Goal: Complete application form

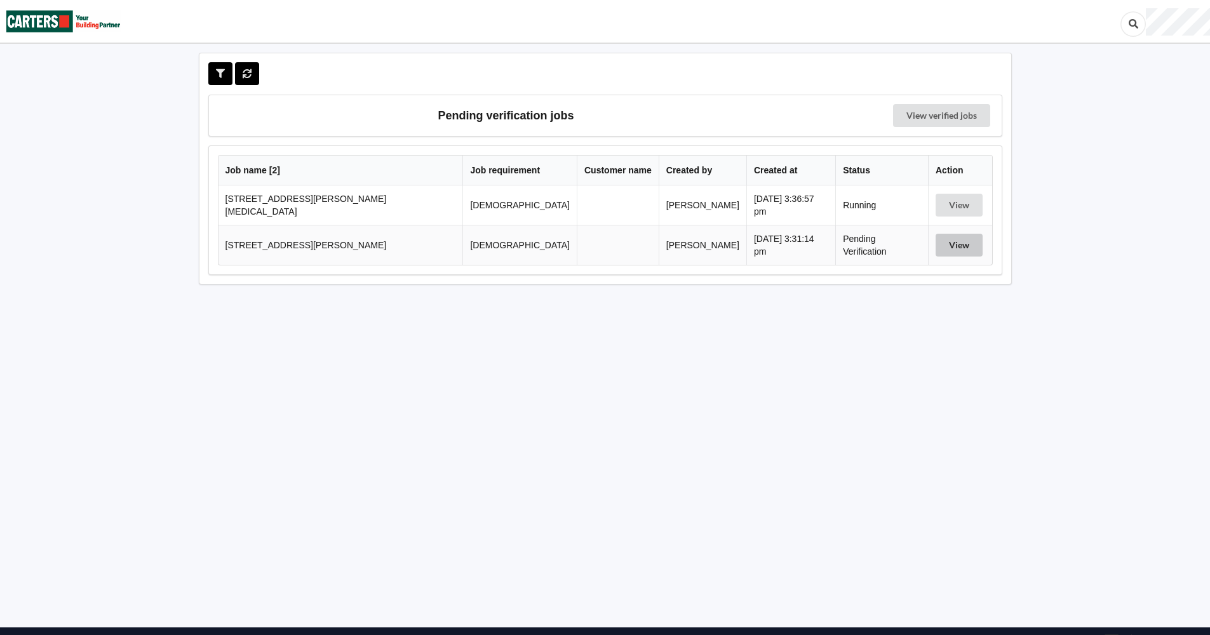
click at [946, 241] on button "View" at bounding box center [959, 245] width 47 height 23
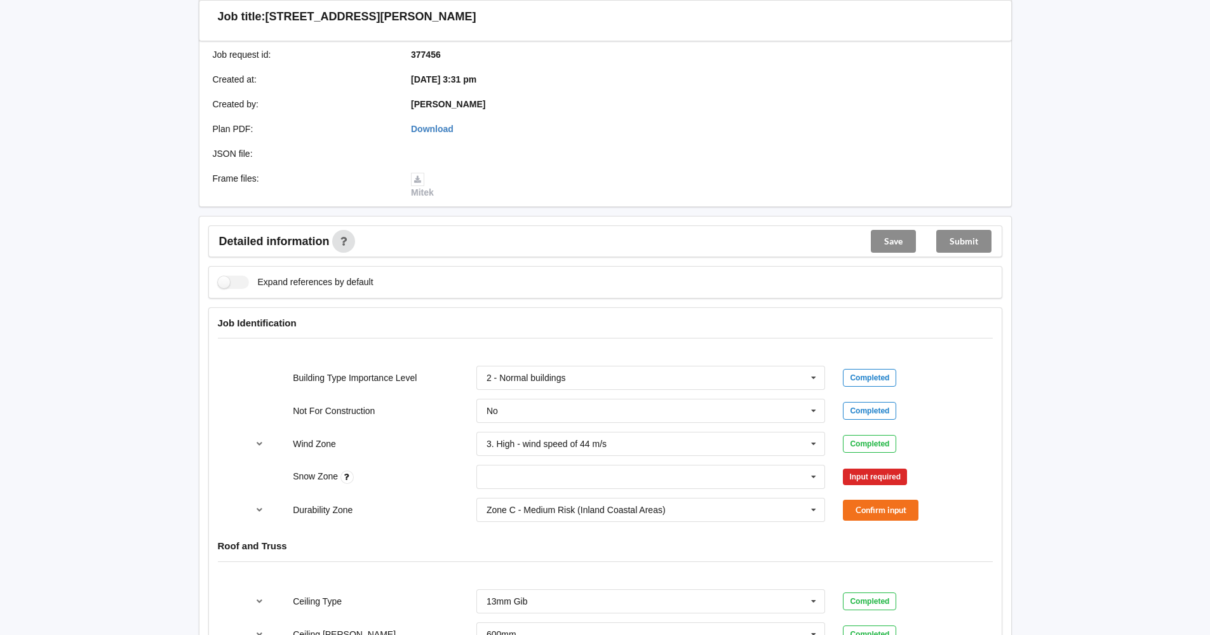
scroll to position [254, 0]
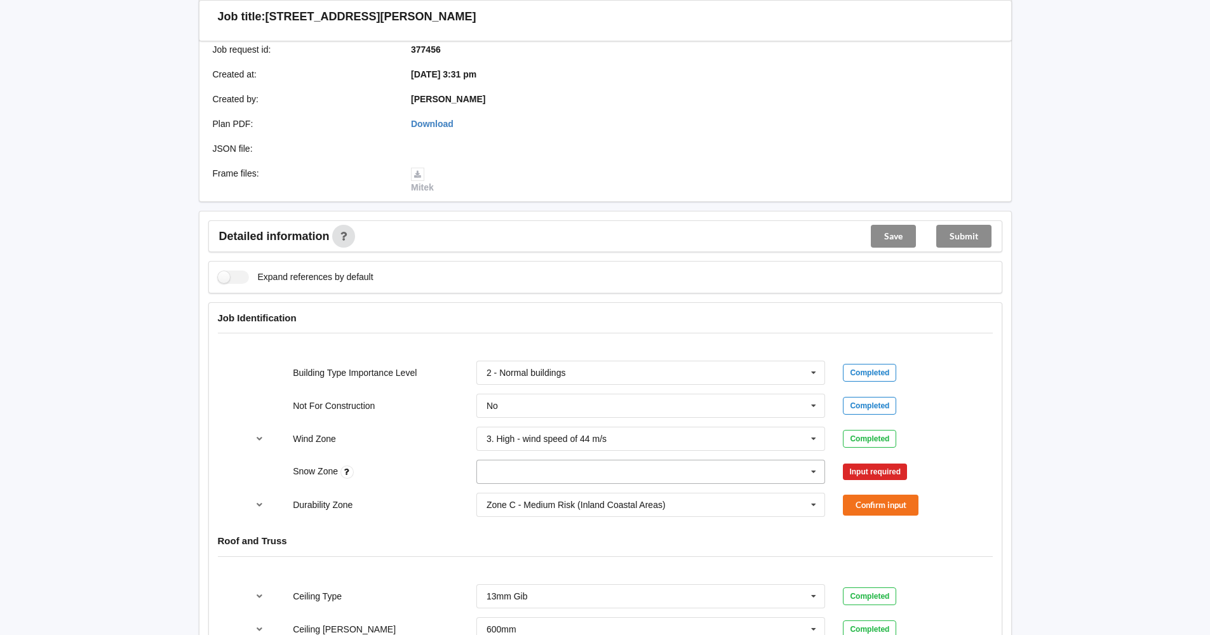
click at [814, 471] on icon at bounding box center [813, 473] width 19 height 24
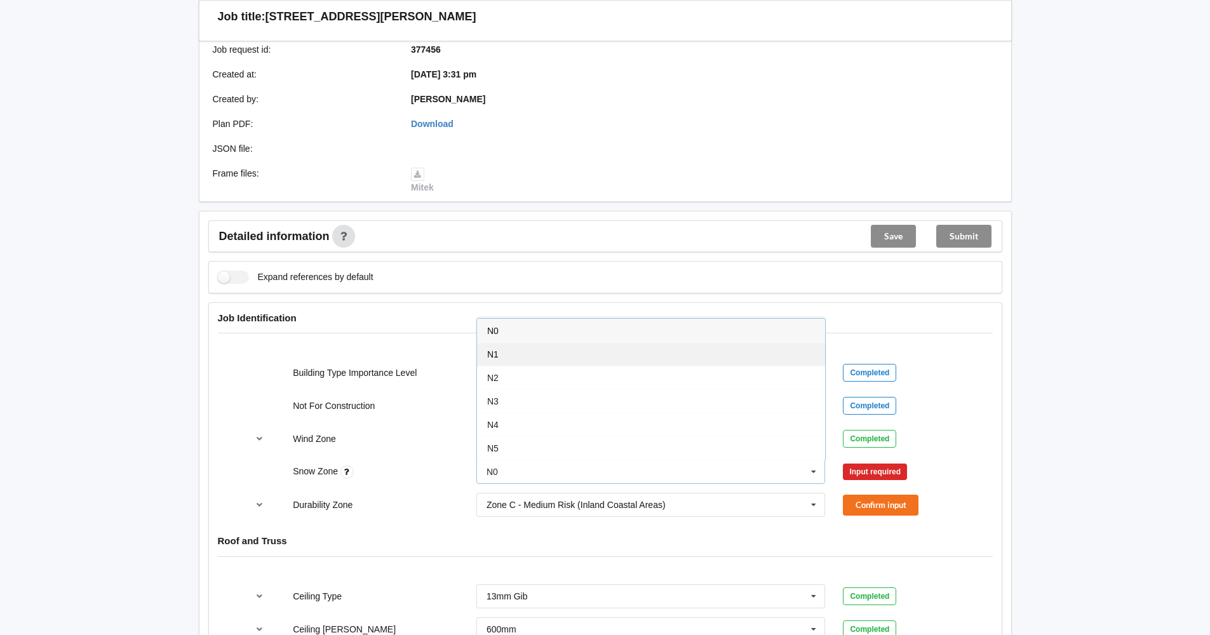
click at [741, 342] on div "N1" at bounding box center [651, 354] width 348 height 24
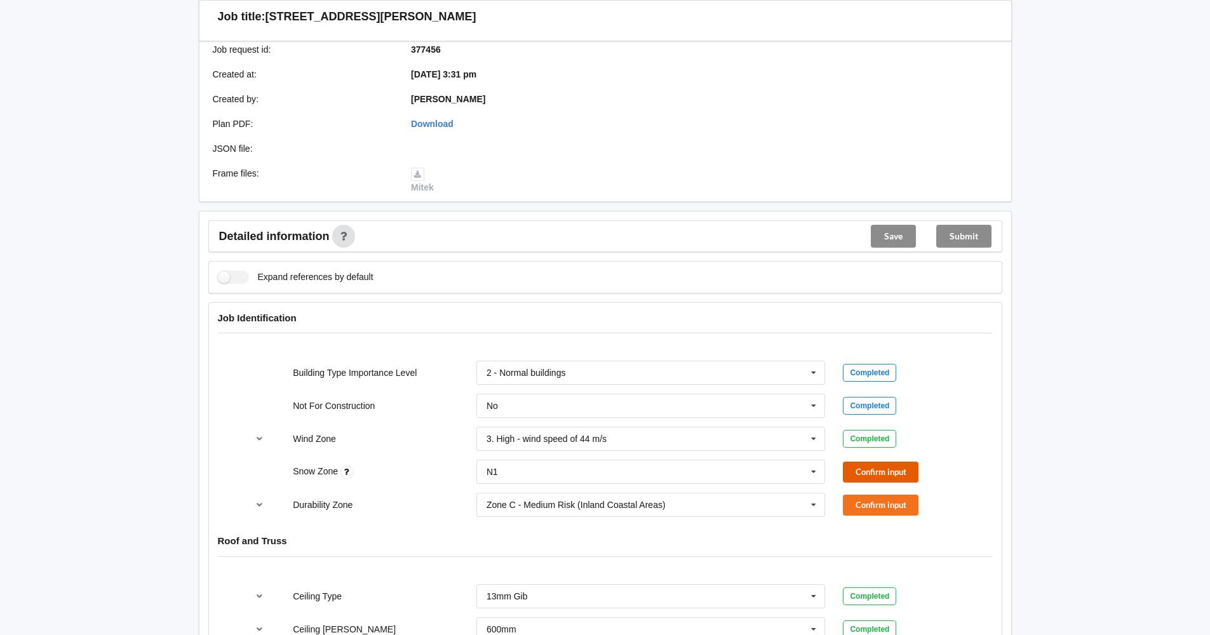
click at [879, 468] on button "Confirm input" at bounding box center [881, 472] width 76 height 21
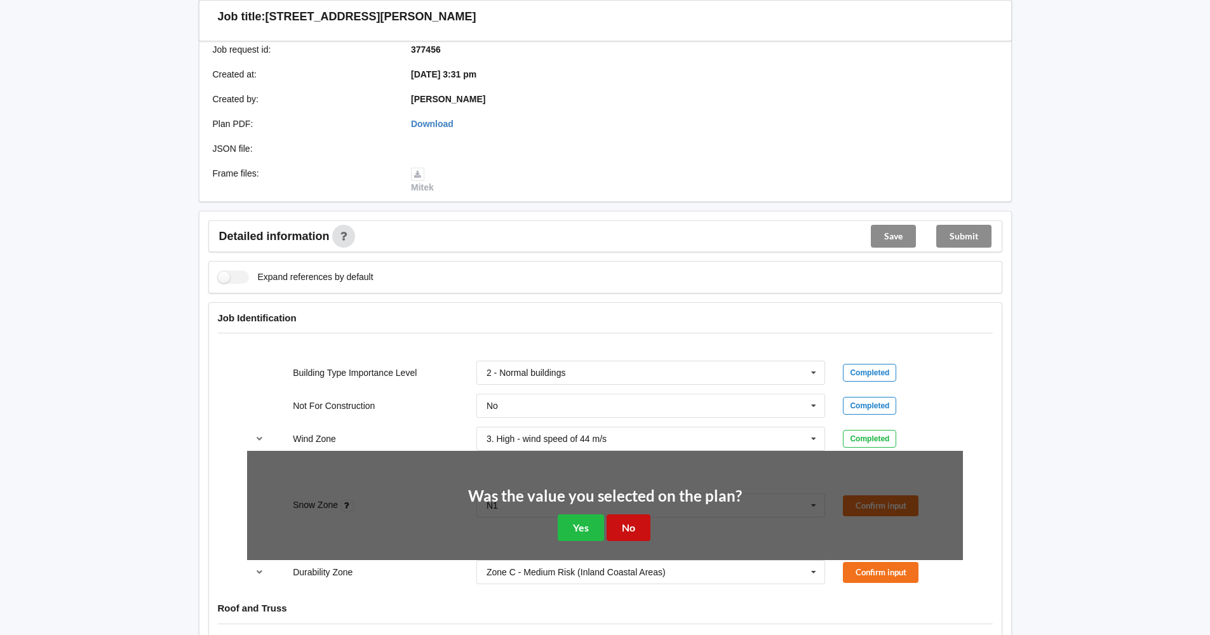
click at [623, 524] on button "No" at bounding box center [629, 528] width 44 height 26
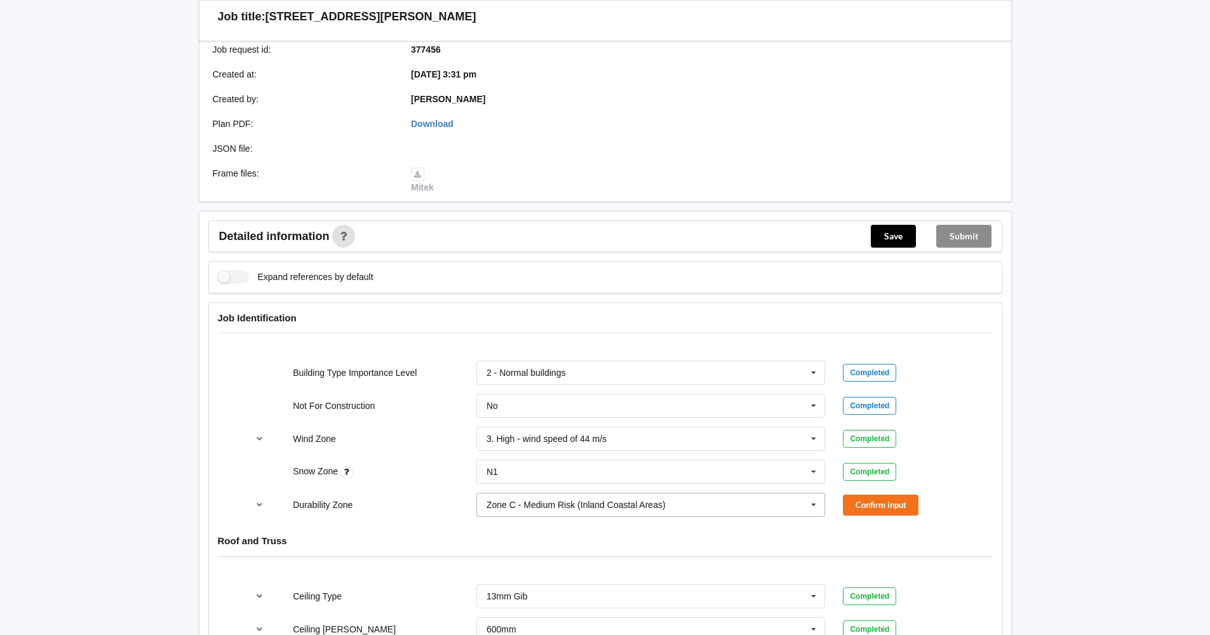
click at [814, 503] on icon at bounding box center [813, 506] width 19 height 24
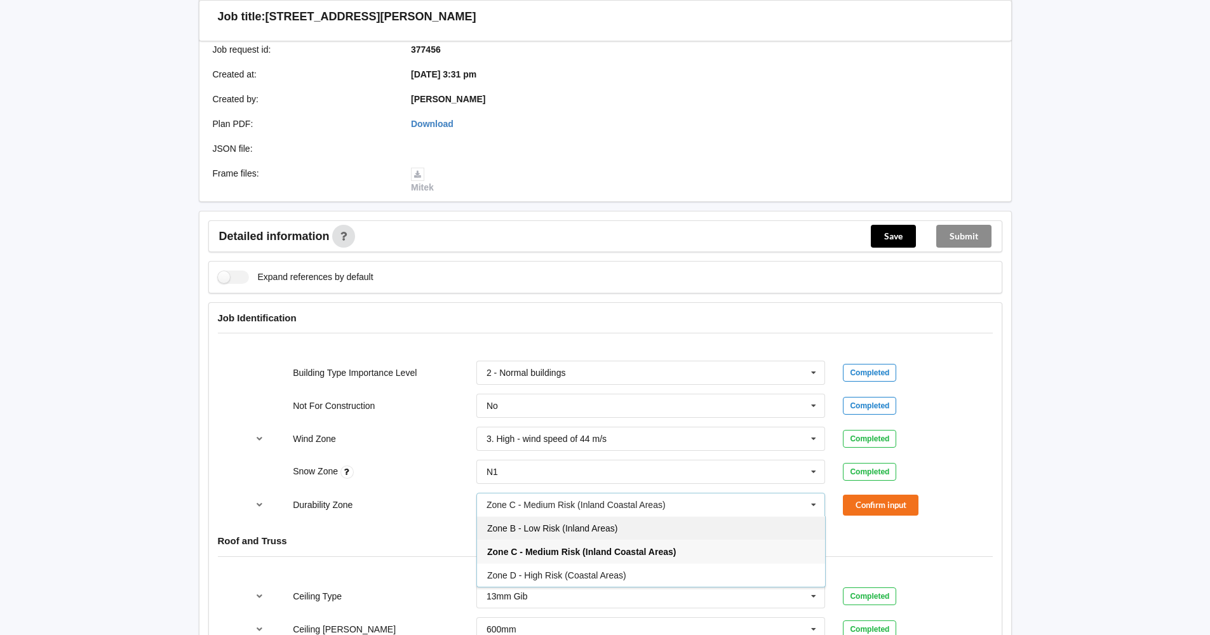
click at [759, 529] on div "Zone B - Low Risk (Inland Areas)" at bounding box center [651, 528] width 348 height 24
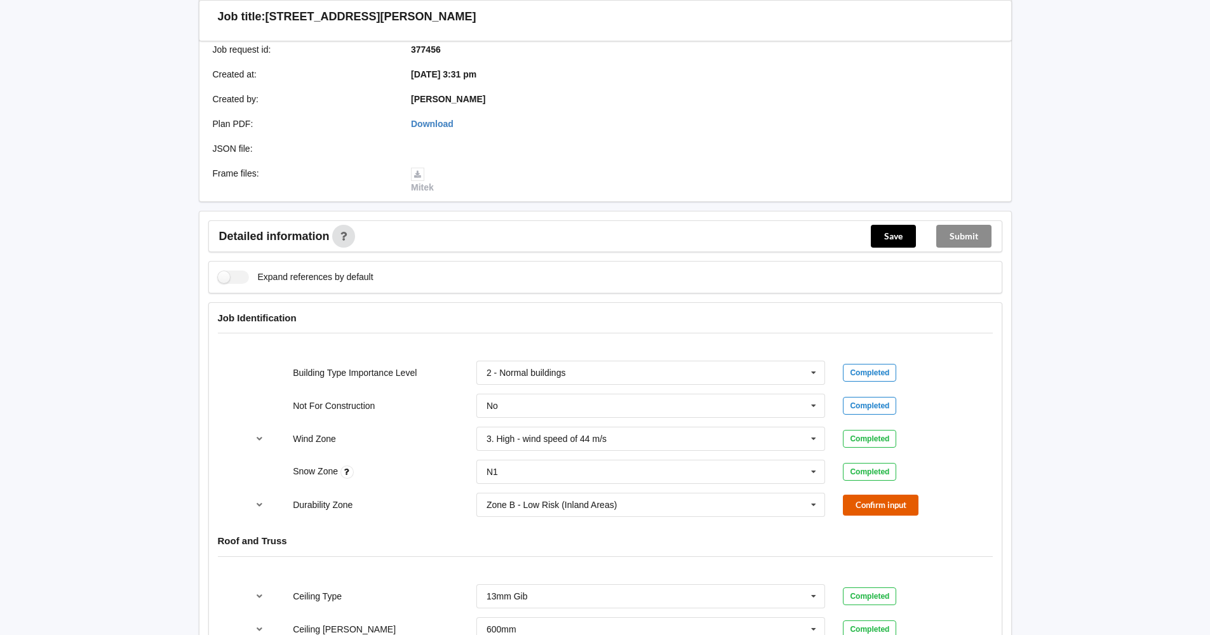
click at [877, 506] on button "Confirm input" at bounding box center [881, 505] width 76 height 21
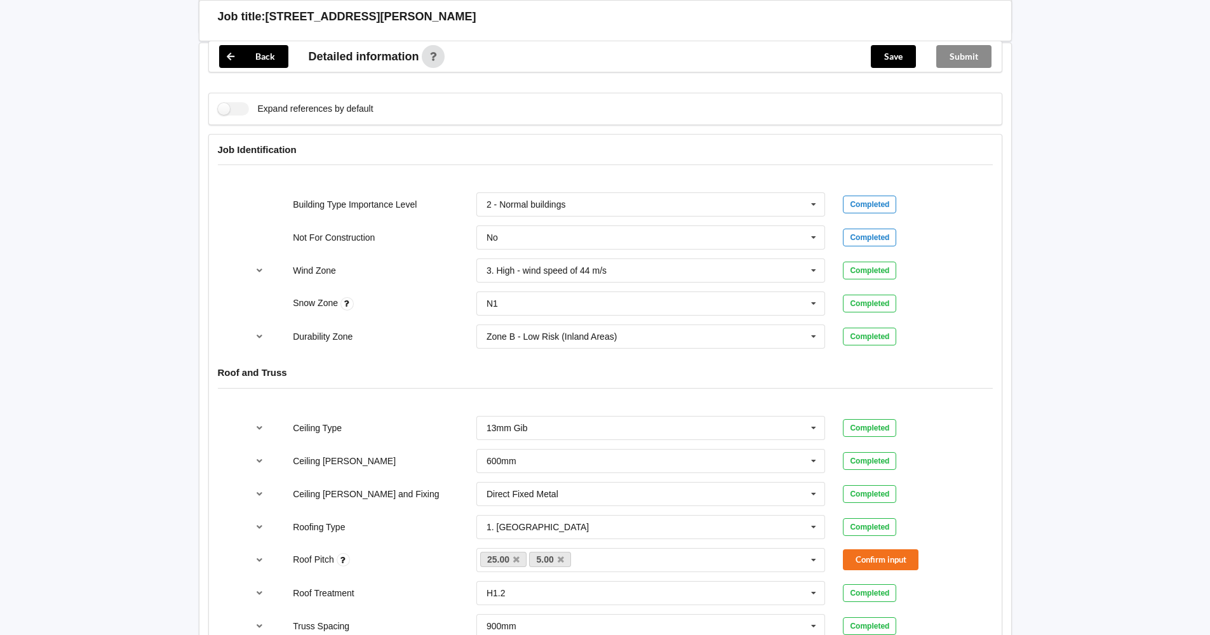
scroll to position [445, 0]
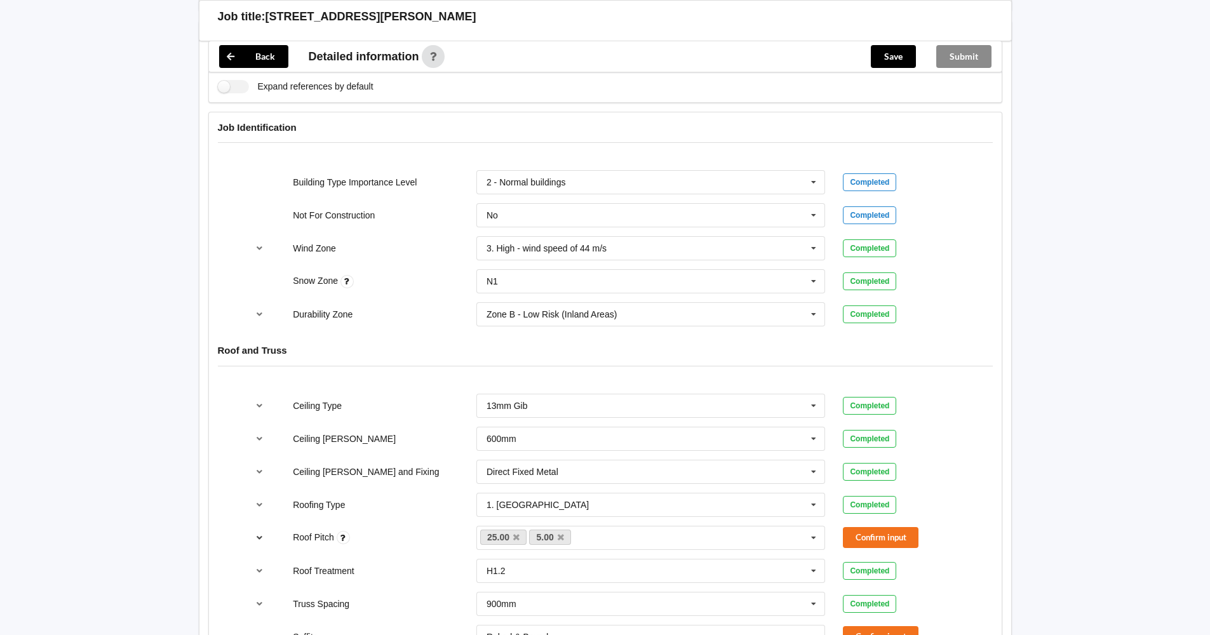
click at [258, 537] on icon "reference-toggle" at bounding box center [259, 538] width 11 height 8
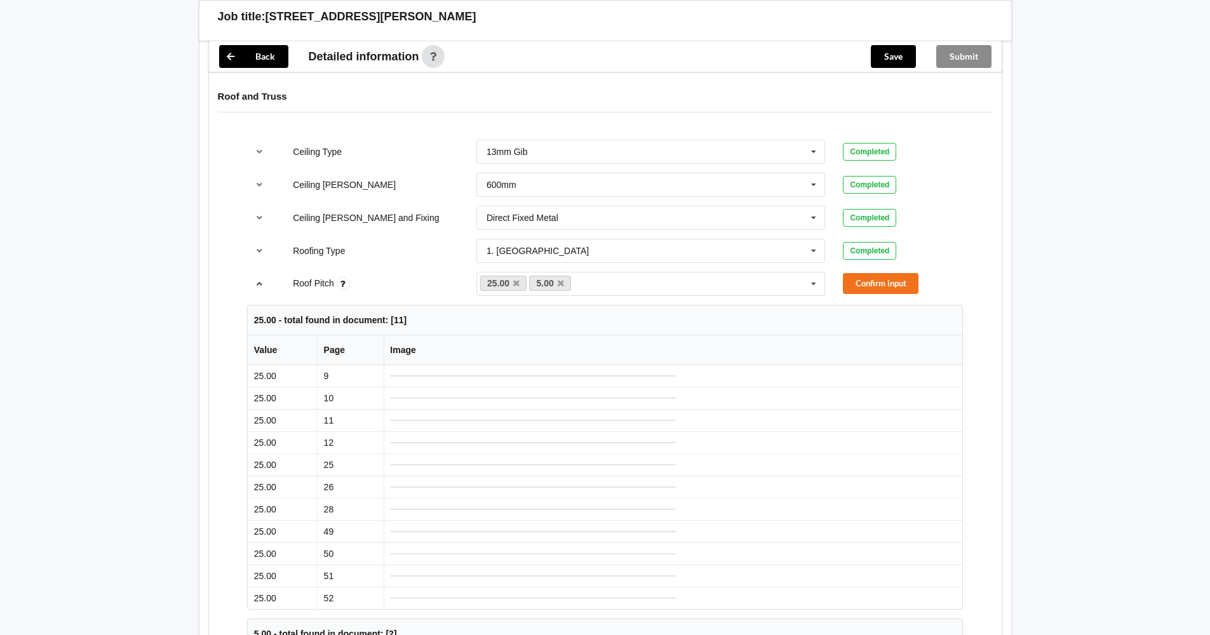
scroll to position [572, 0]
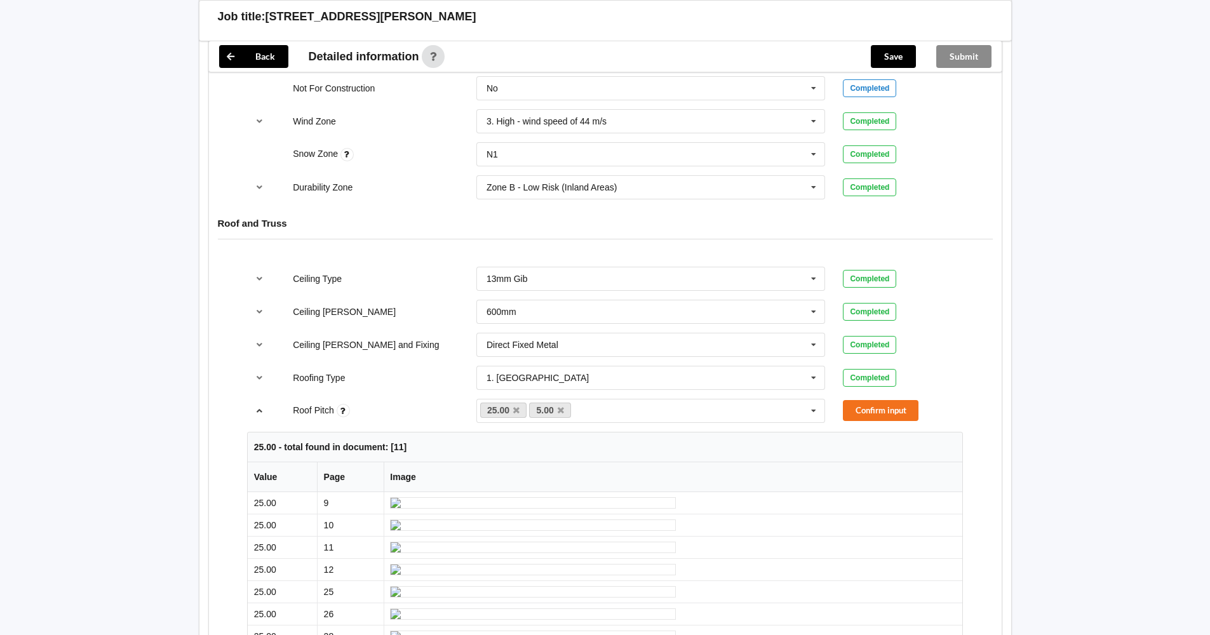
click at [260, 413] on icon "reference-toggle" at bounding box center [259, 411] width 11 height 8
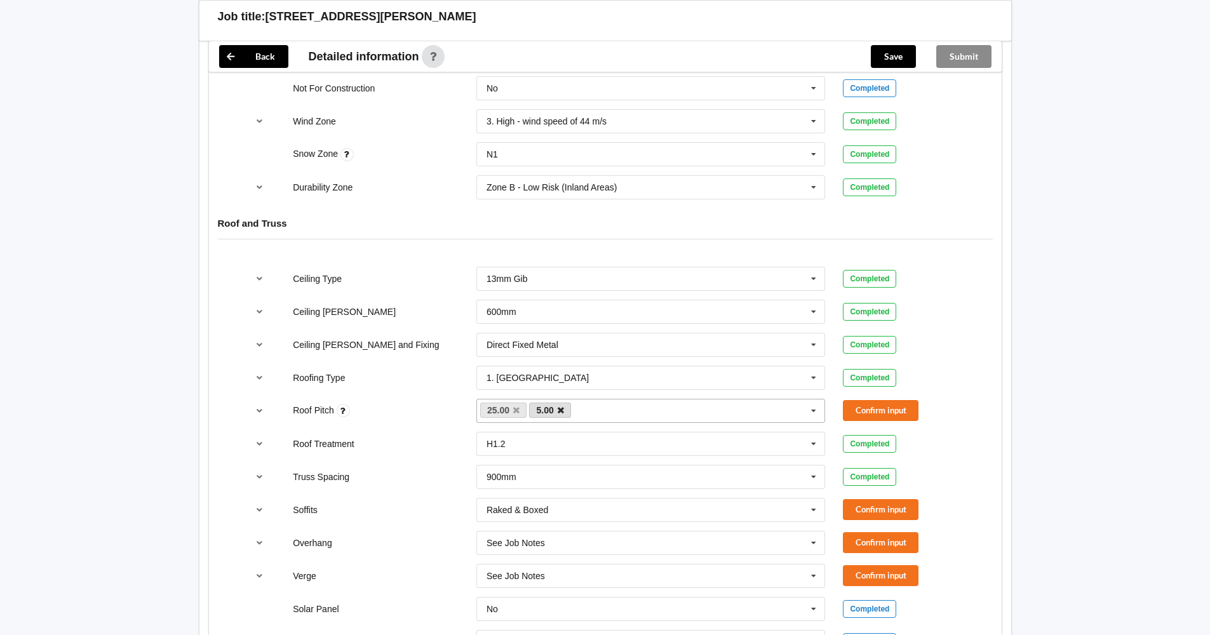
click at [561, 410] on icon at bounding box center [561, 411] width 6 height 8
click at [881, 407] on button "Confirm input" at bounding box center [881, 410] width 76 height 21
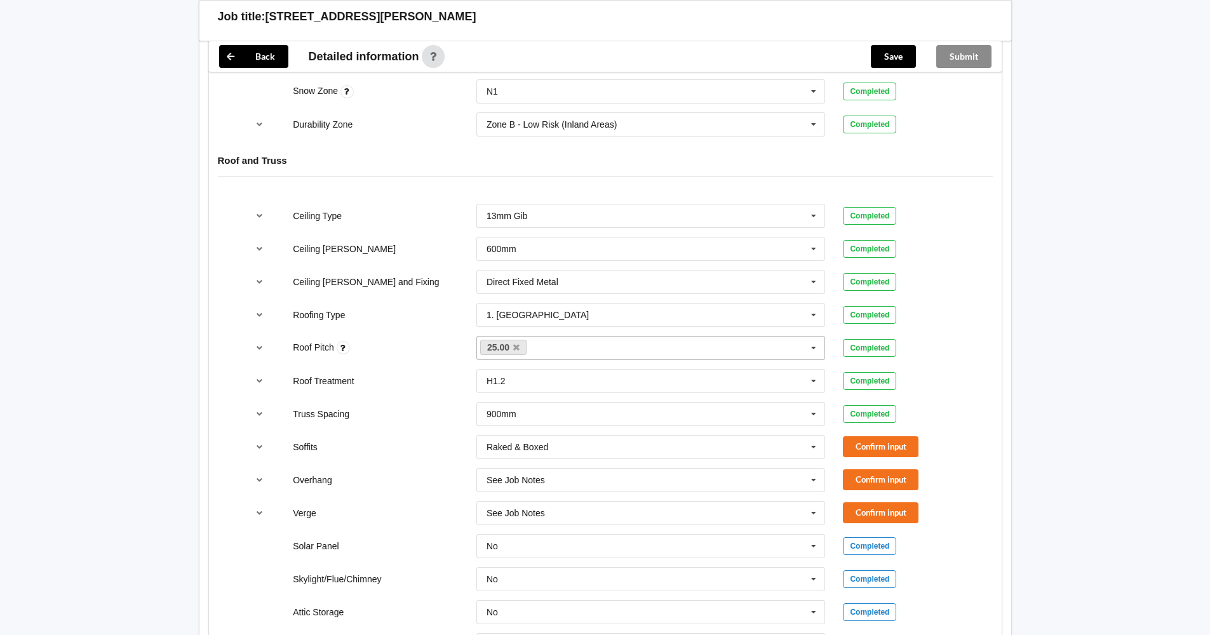
scroll to position [635, 0]
click at [814, 447] on icon at bounding box center [813, 447] width 19 height 24
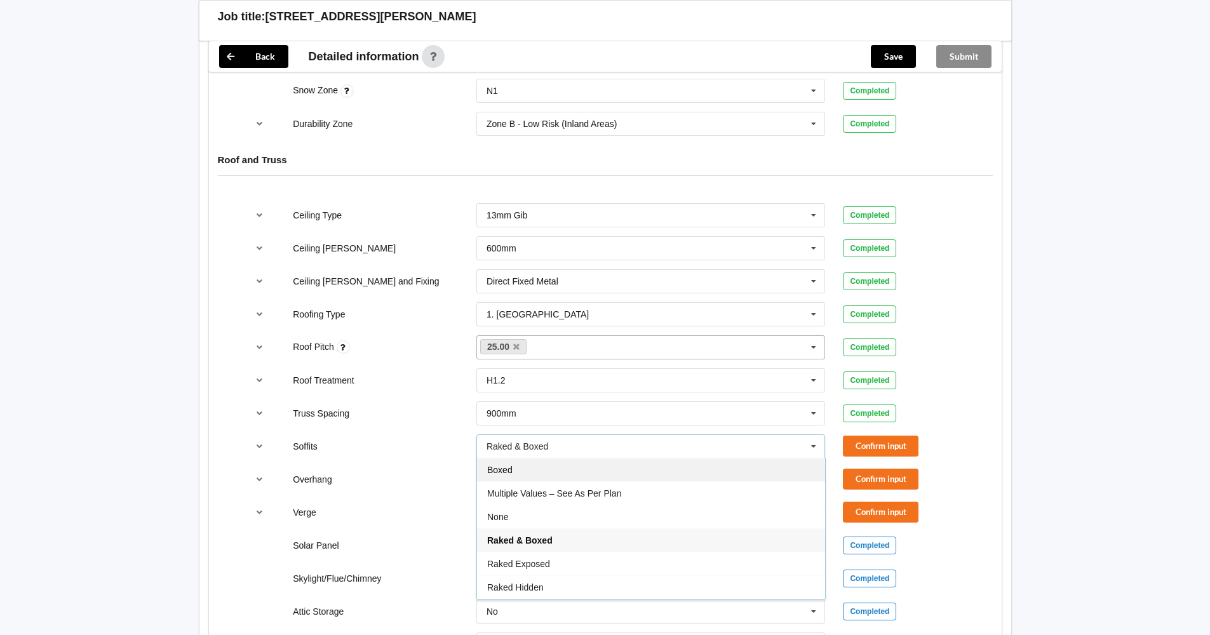
click at [764, 473] on div "Boxed" at bounding box center [651, 470] width 348 height 24
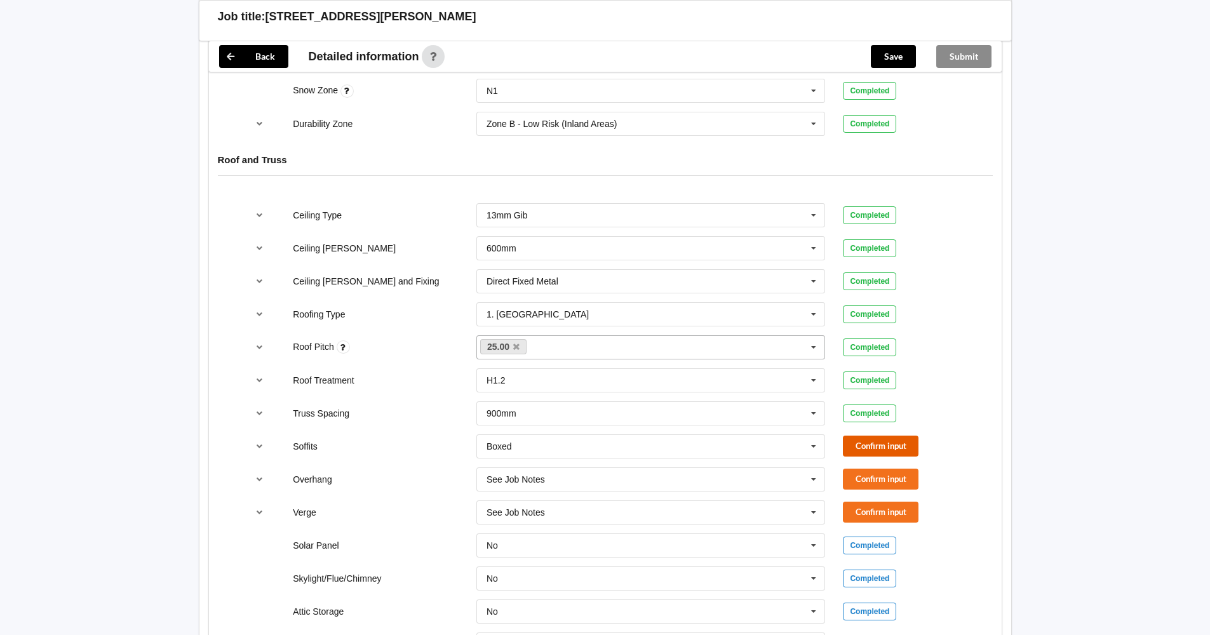
click at [881, 445] on button "Confirm input" at bounding box center [881, 446] width 76 height 21
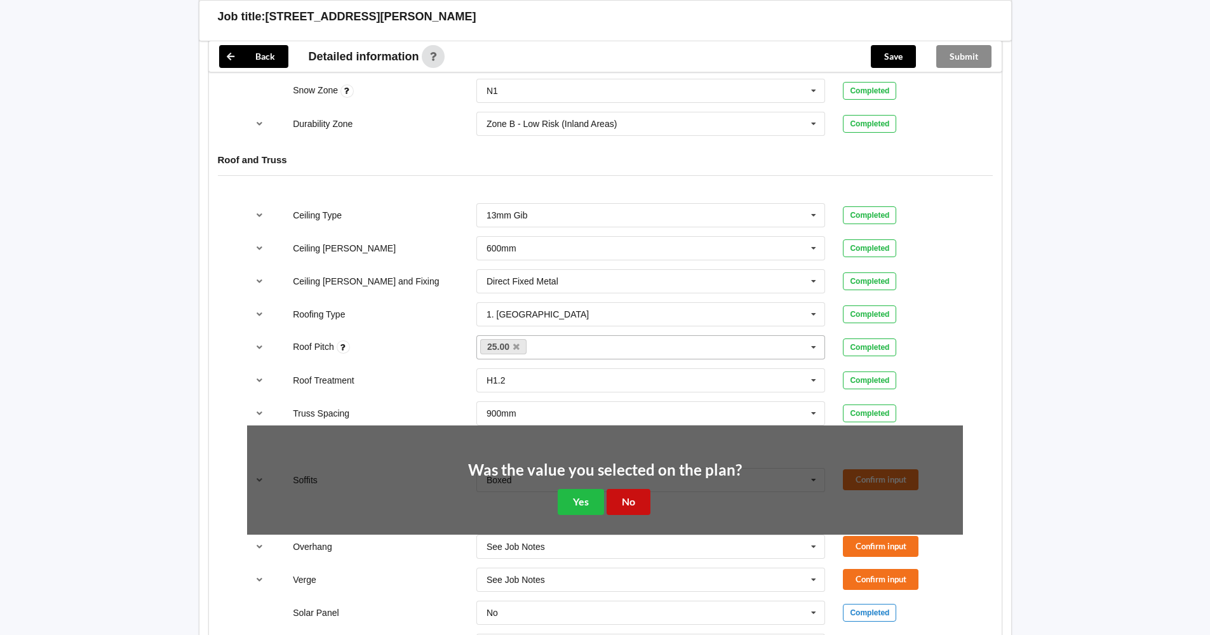
click at [623, 504] on button "No" at bounding box center [629, 502] width 44 height 26
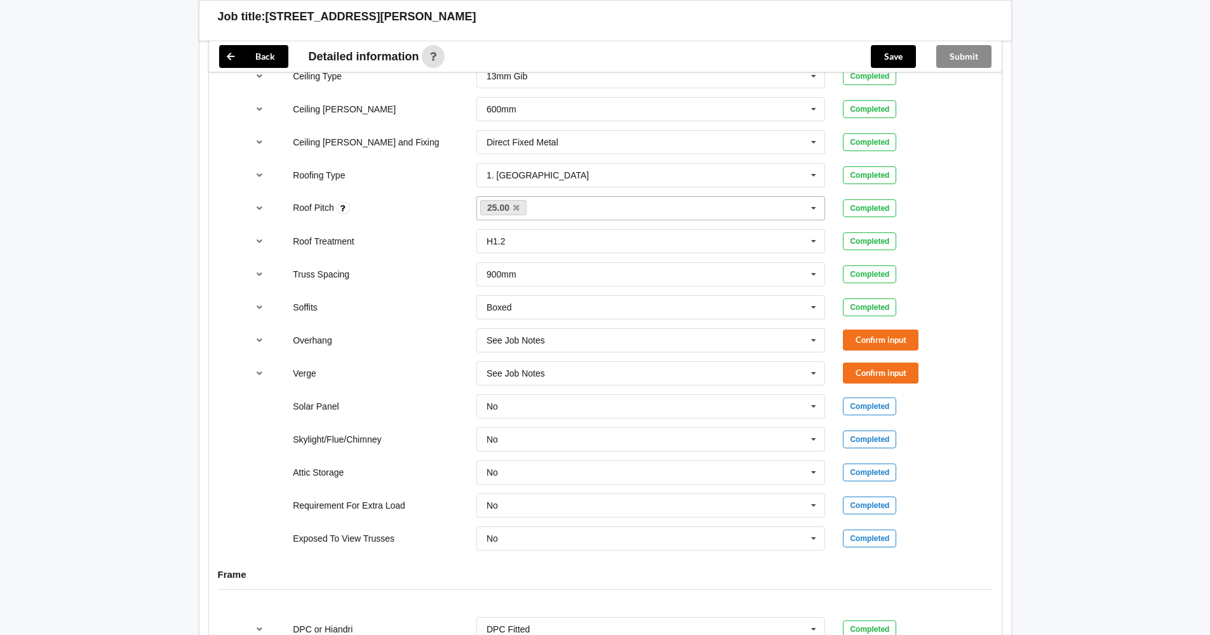
scroll to position [762, 0]
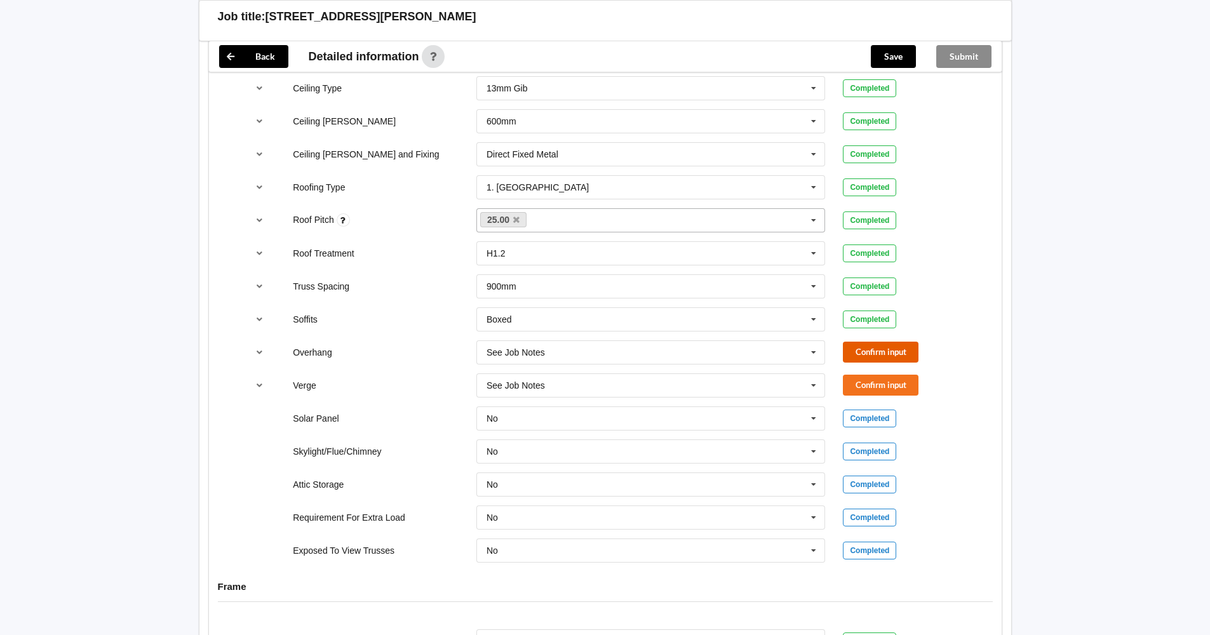
click at [874, 350] on button "Confirm input" at bounding box center [881, 352] width 76 height 21
click at [880, 381] on button "Confirm input" at bounding box center [881, 385] width 76 height 21
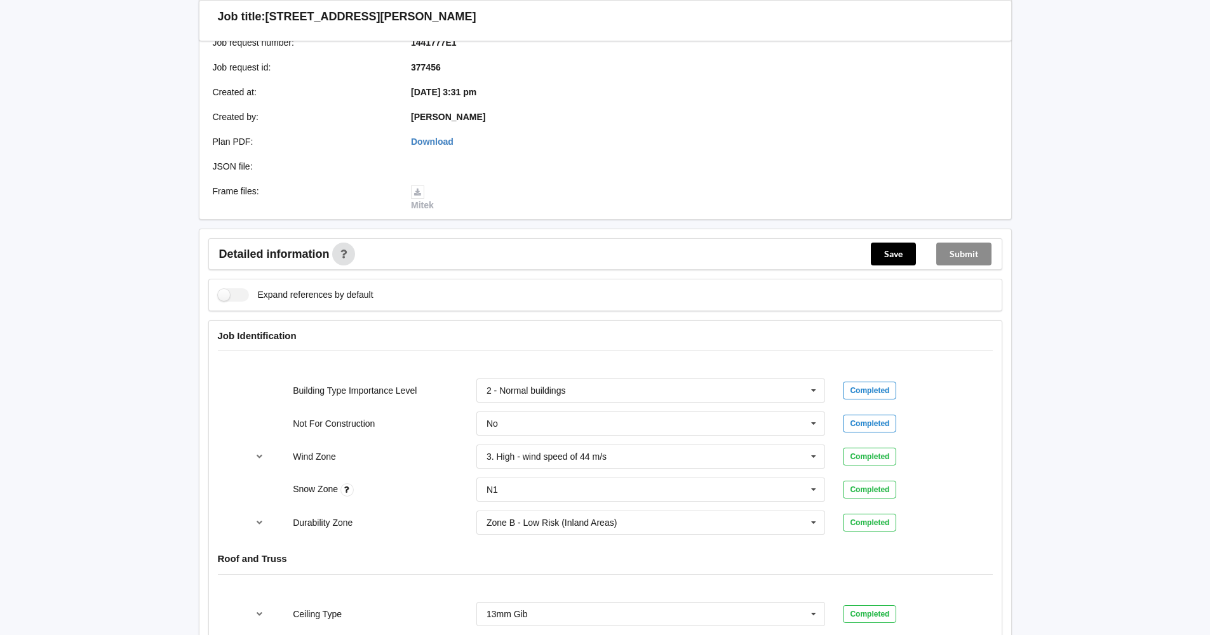
scroll to position [196, 0]
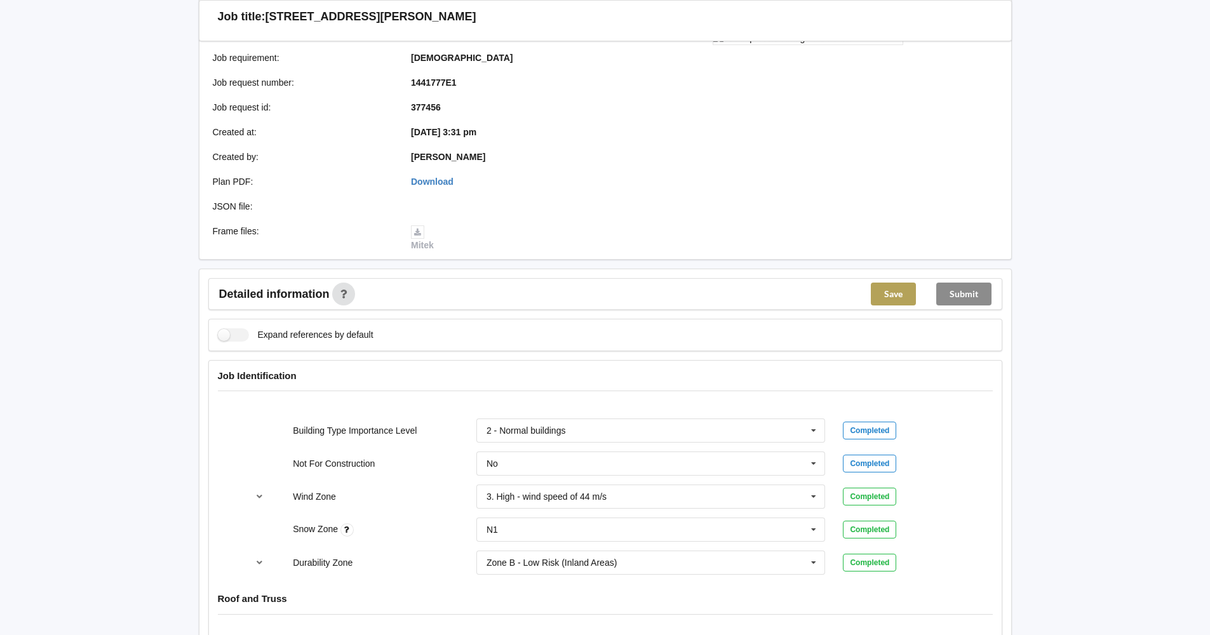
click at [893, 295] on button "Save" at bounding box center [893, 294] width 45 height 23
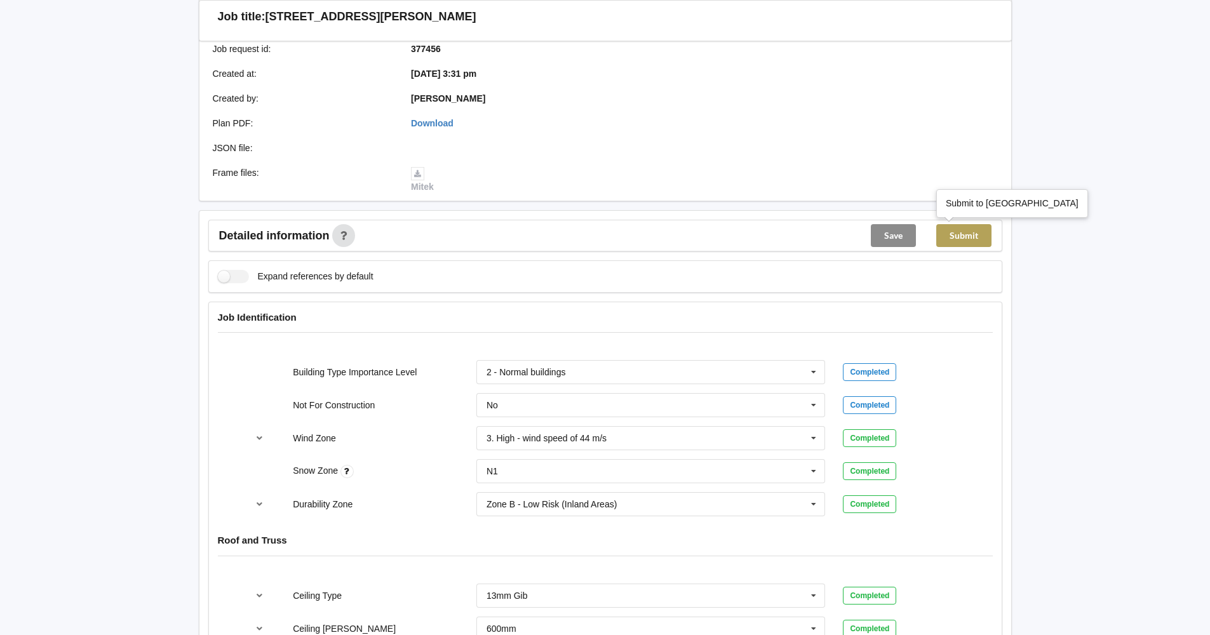
click at [968, 236] on button "Submit" at bounding box center [963, 235] width 55 height 23
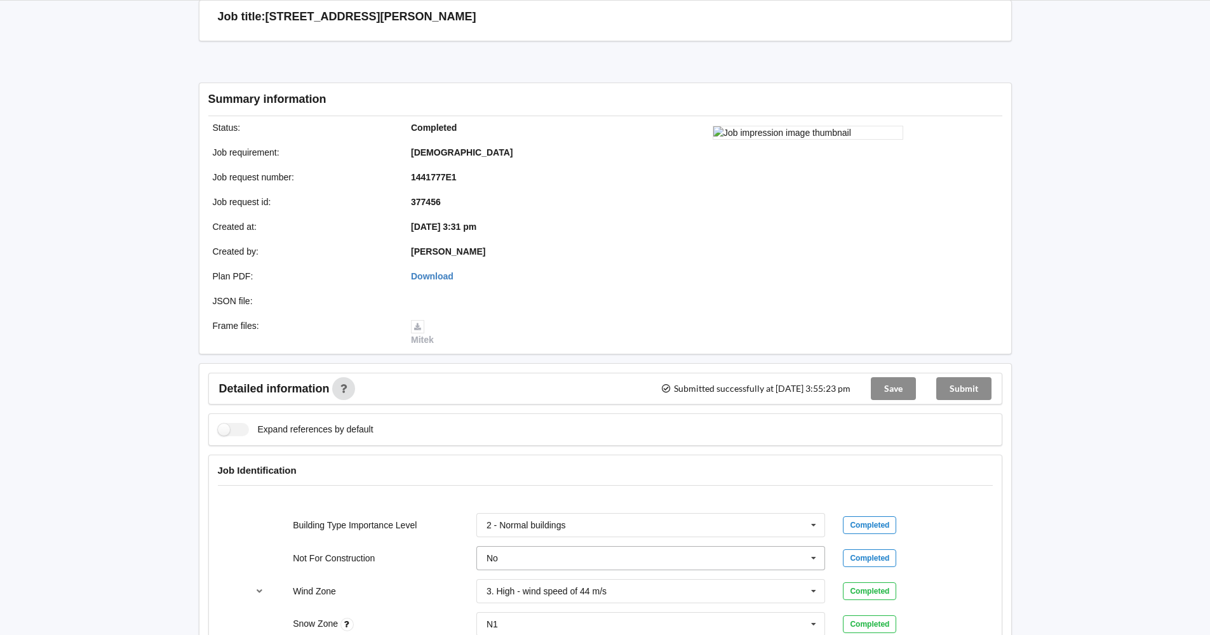
scroll to position [0, 0]
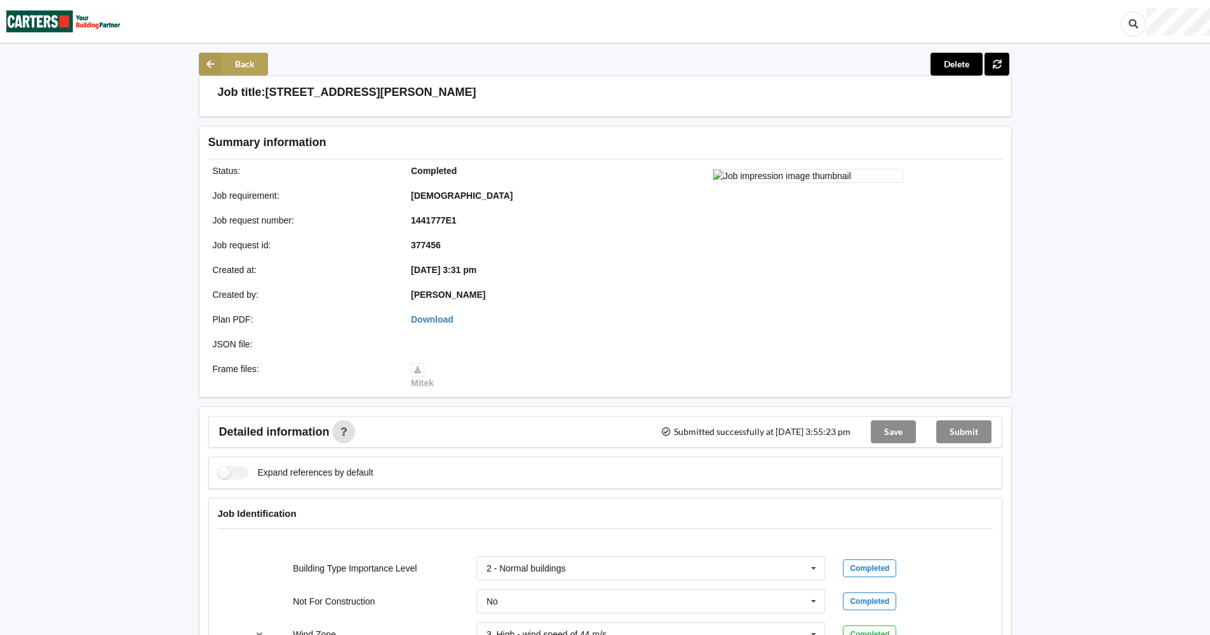
click at [238, 59] on button "Back" at bounding box center [233, 64] width 69 height 23
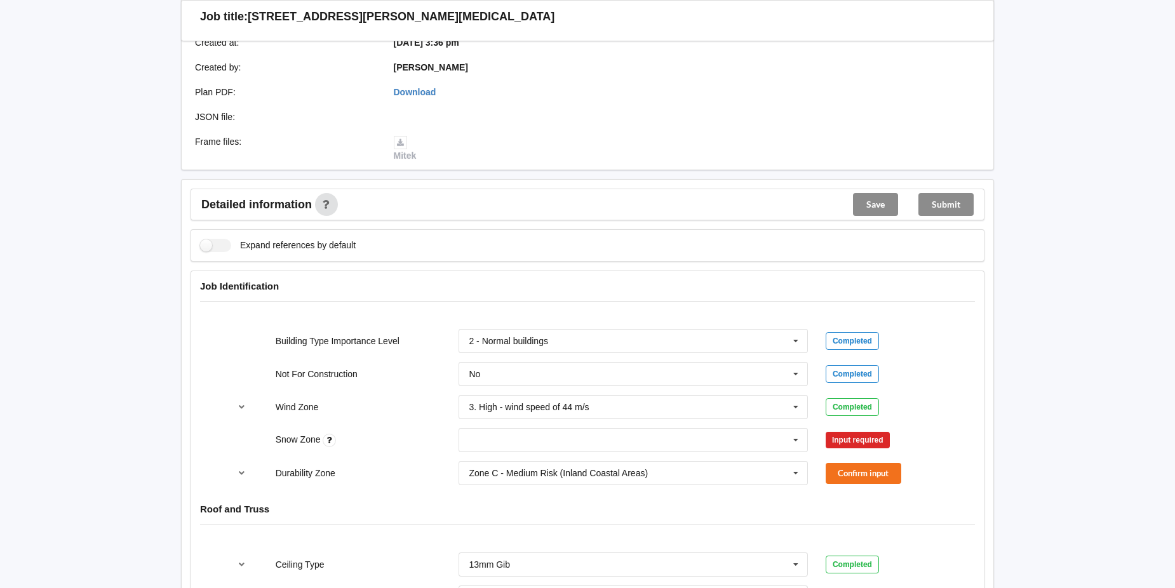
scroll to position [318, 0]
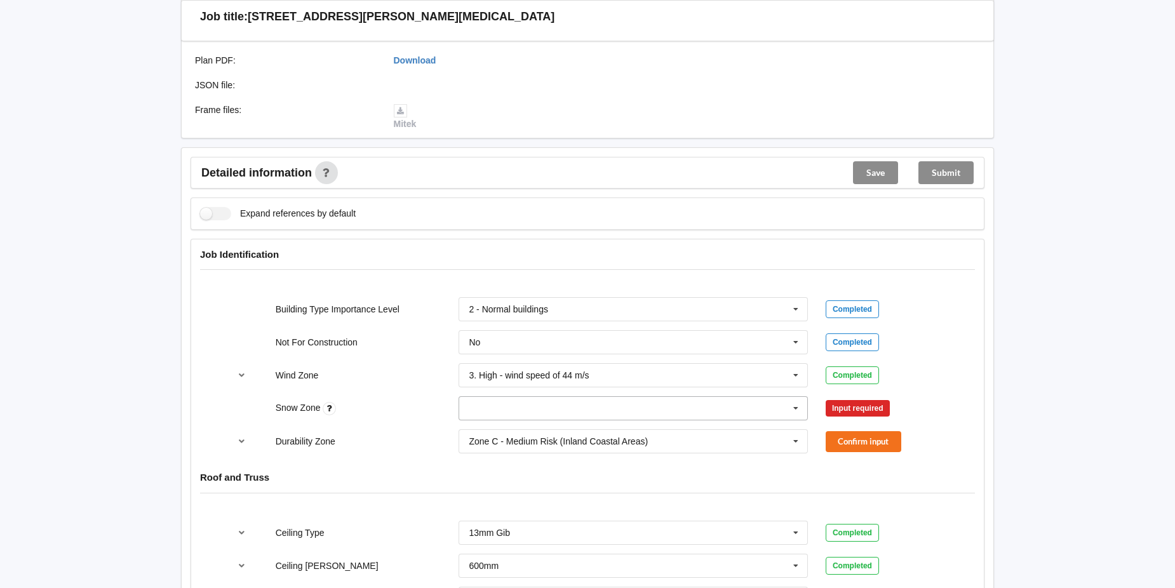
click at [797, 407] on icon at bounding box center [795, 409] width 19 height 24
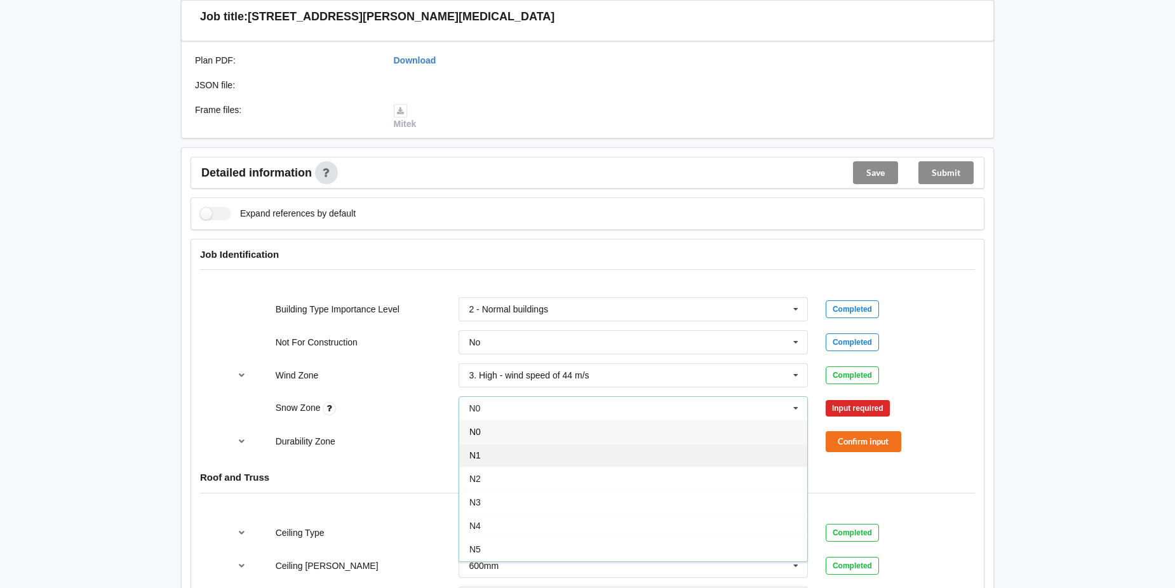
click at [726, 455] on div "N1" at bounding box center [633, 455] width 348 height 24
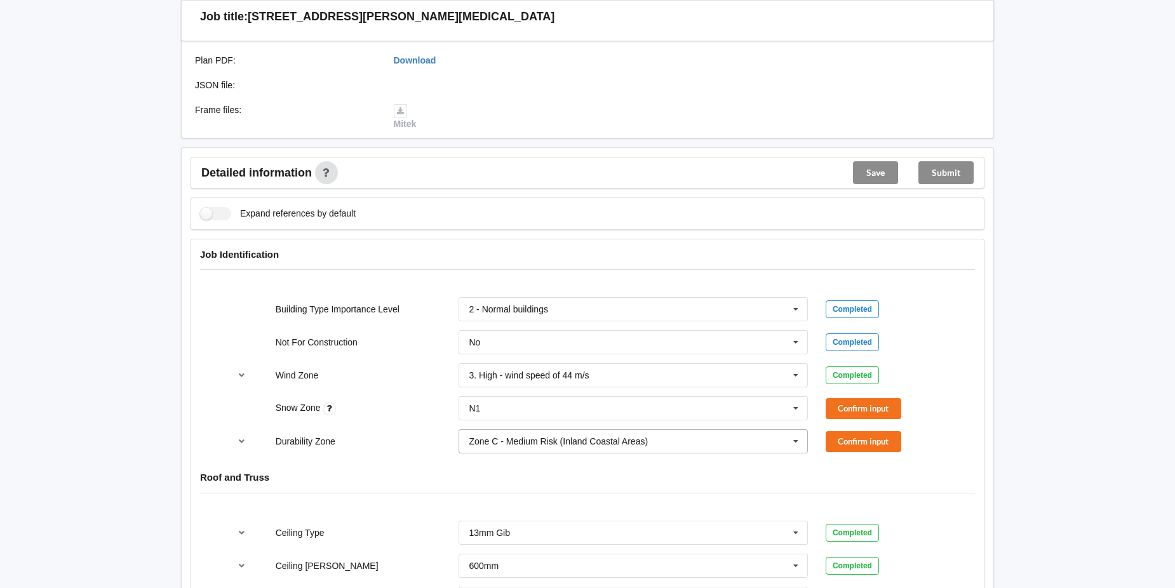
click at [802, 438] on icon at bounding box center [795, 442] width 19 height 24
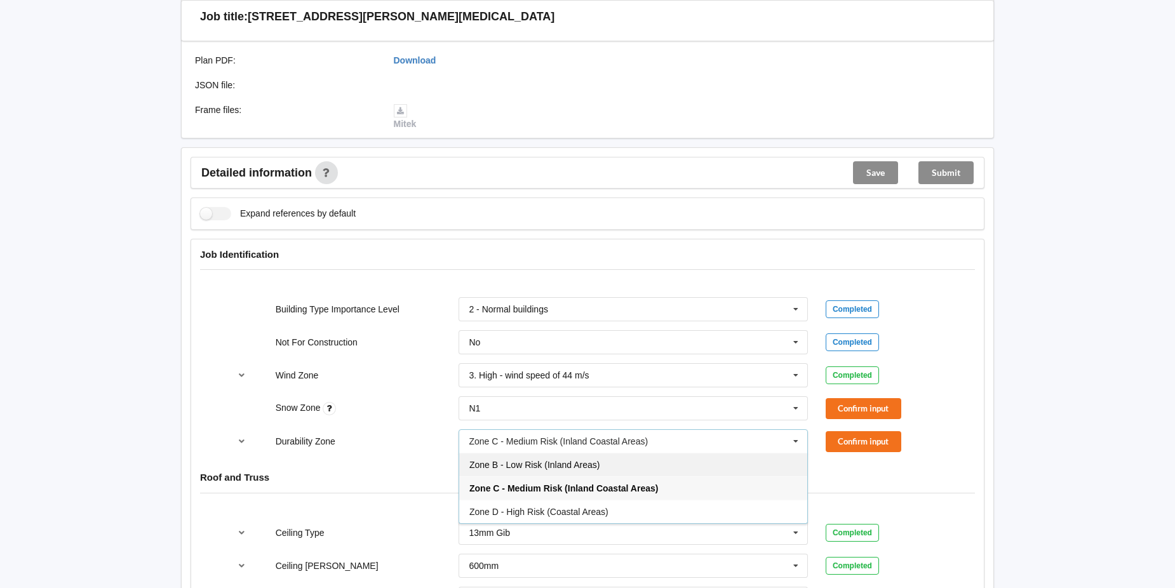
click at [738, 462] on div "Zone B - Low Risk (Inland Areas)" at bounding box center [633, 465] width 348 height 24
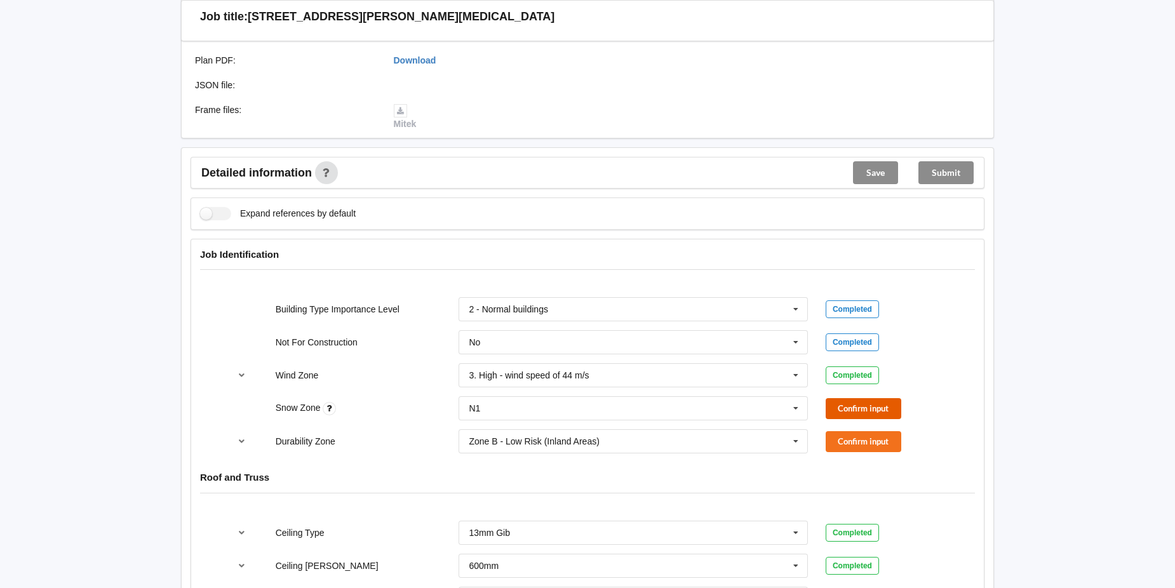
click at [863, 405] on button "Confirm input" at bounding box center [864, 408] width 76 height 21
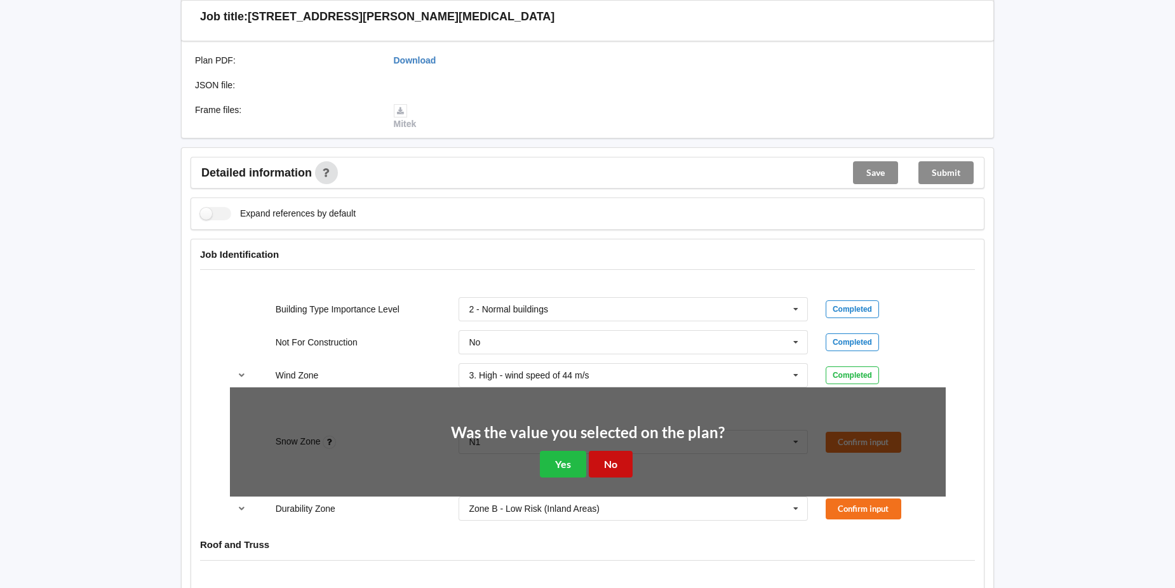
click at [609, 460] on button "No" at bounding box center [611, 464] width 44 height 26
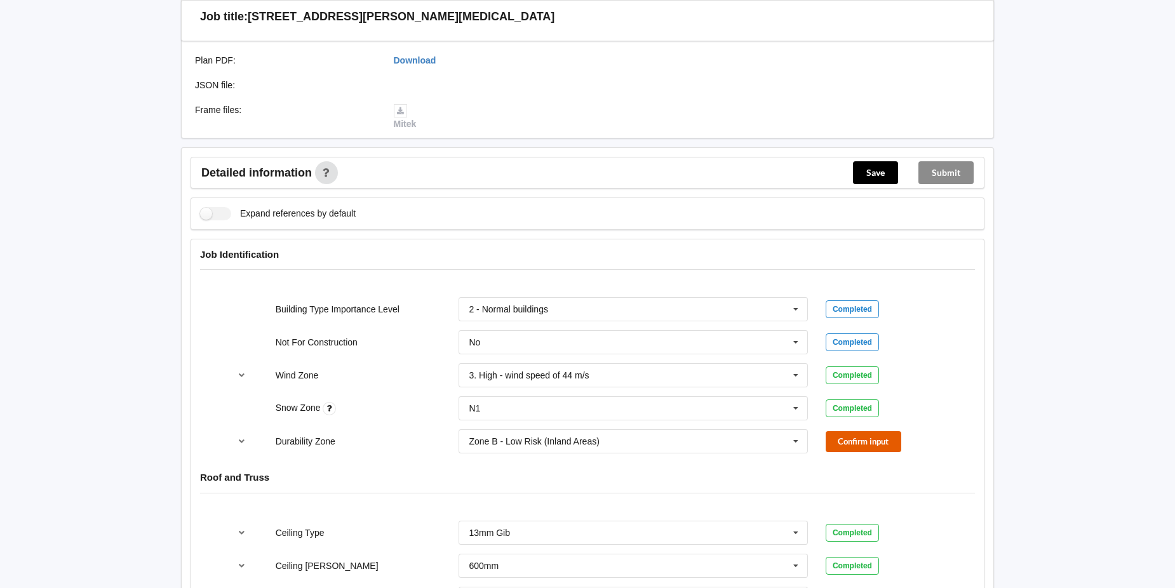
click at [860, 439] on button "Confirm input" at bounding box center [864, 441] width 76 height 21
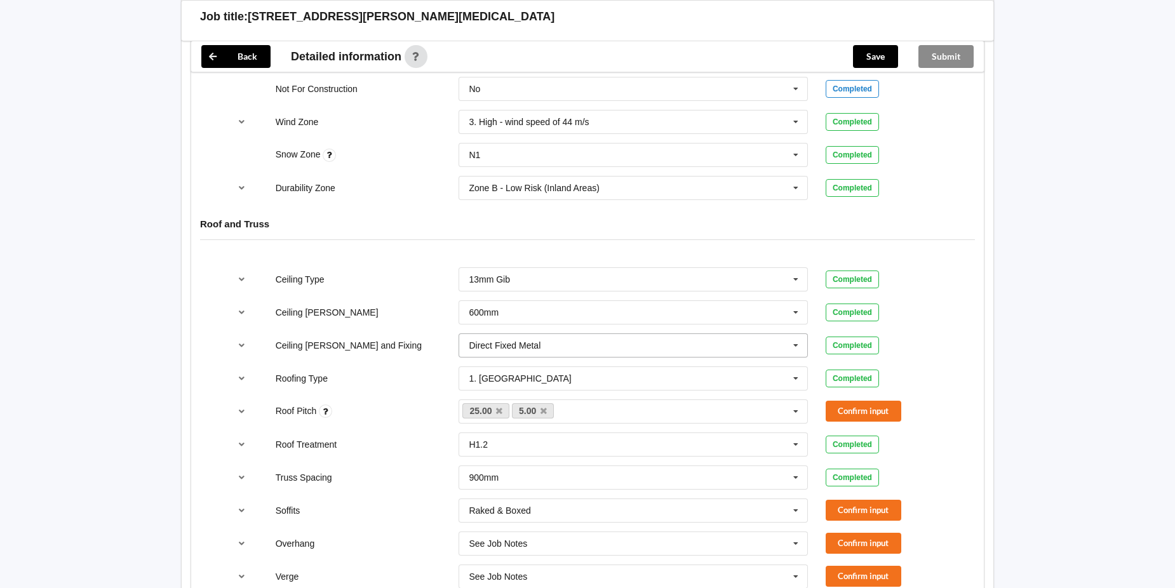
scroll to position [572, 0]
click at [241, 412] on icon "reference-toggle" at bounding box center [242, 411] width 11 height 8
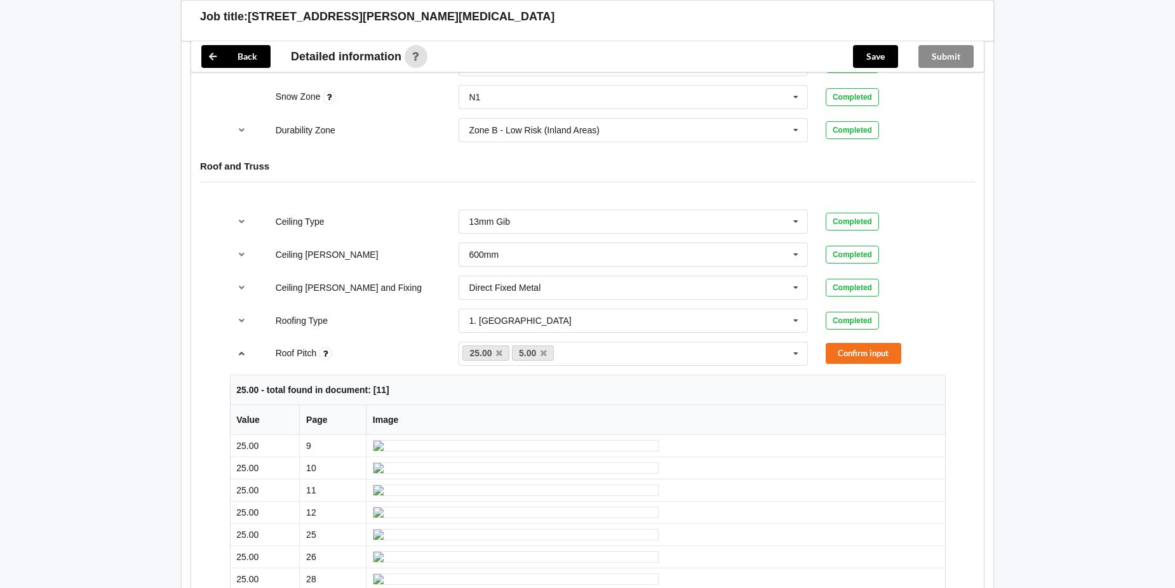
scroll to position [635, 0]
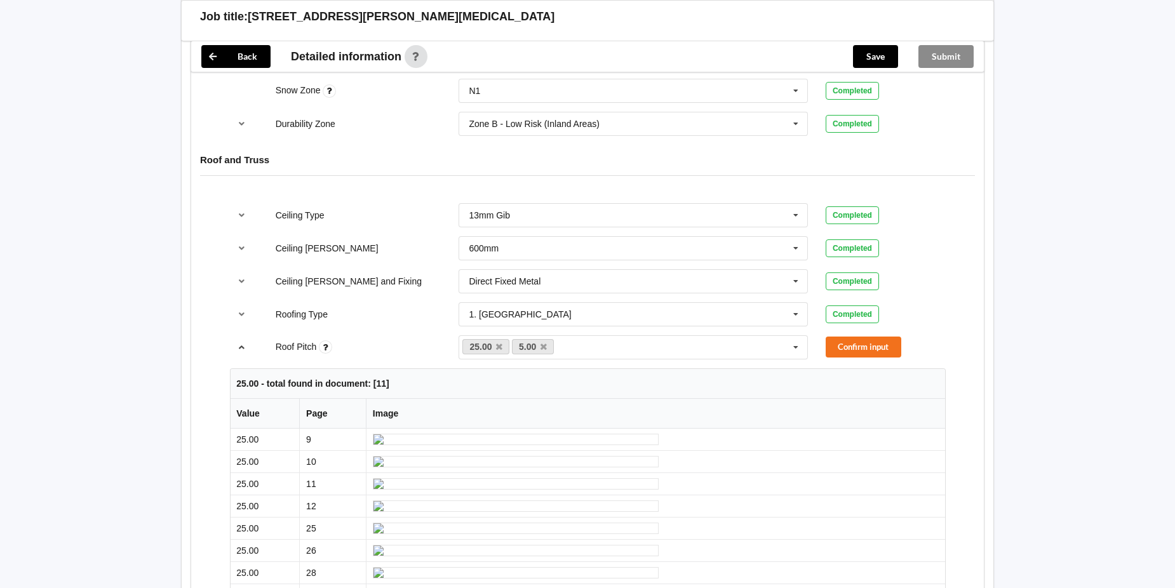
click at [239, 346] on icon "reference-toggle" at bounding box center [242, 347] width 11 height 8
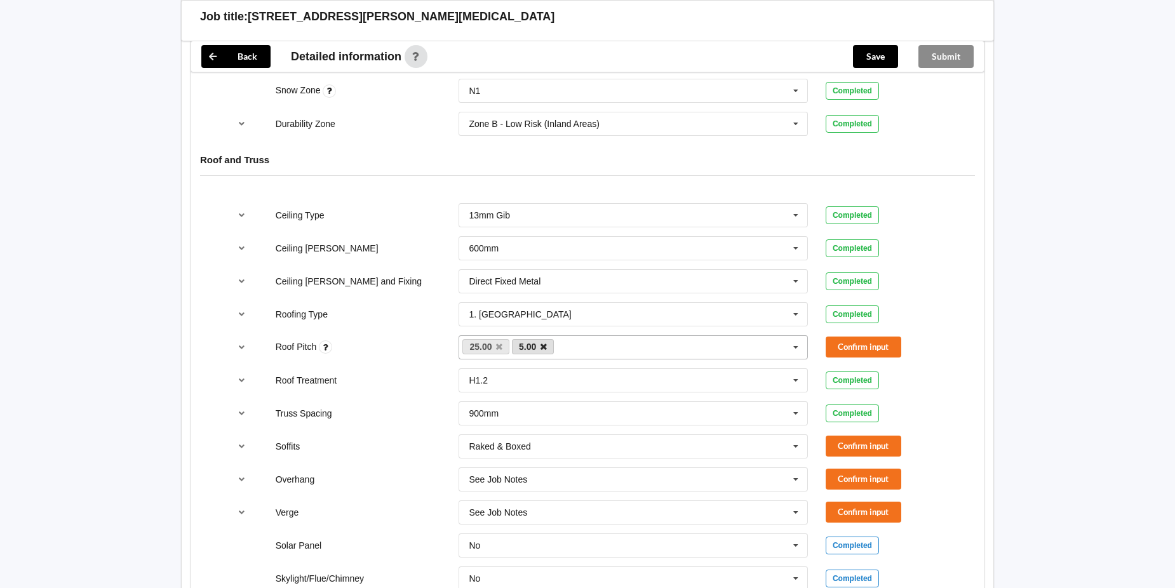
click at [544, 346] on icon at bounding box center [544, 347] width 6 height 8
click at [870, 347] on button "Confirm input" at bounding box center [864, 347] width 76 height 21
click at [796, 447] on icon at bounding box center [795, 447] width 19 height 24
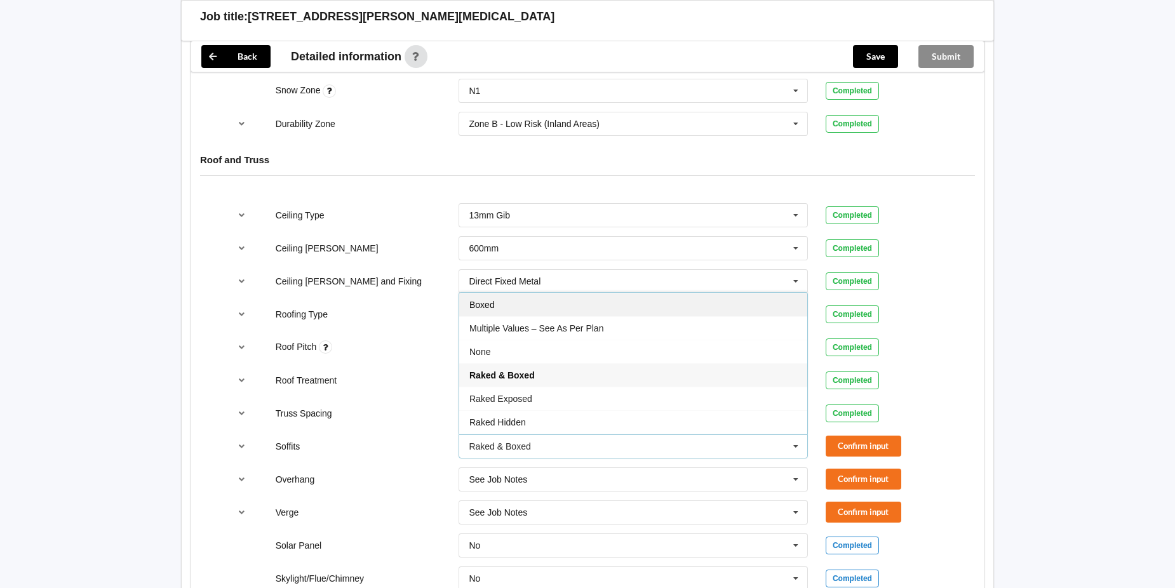
click at [698, 311] on div "Boxed" at bounding box center [633, 305] width 348 height 24
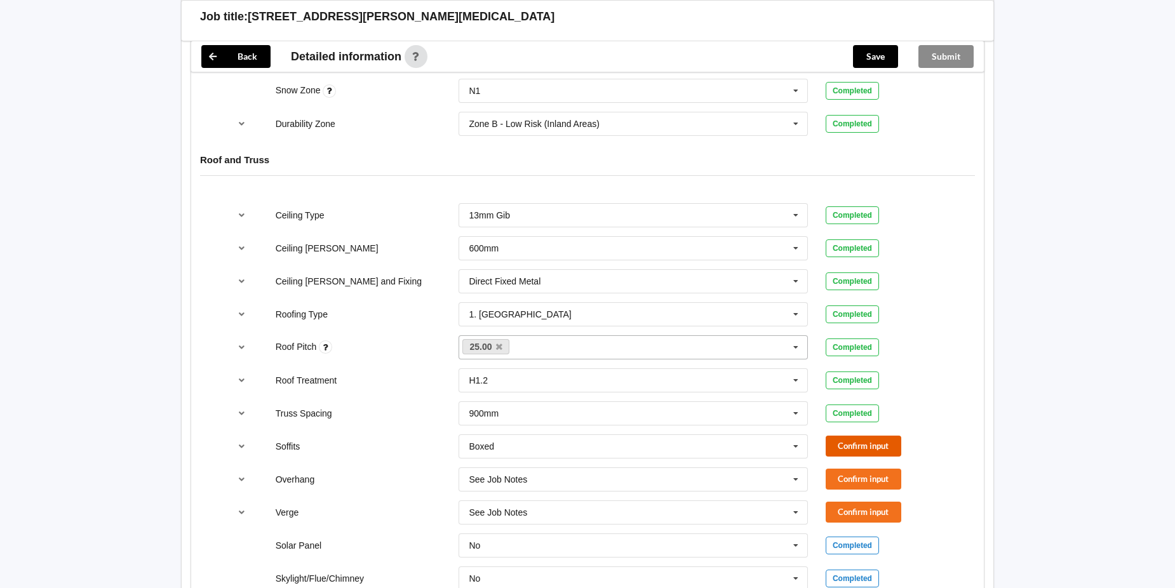
click at [861, 437] on button "Confirm input" at bounding box center [864, 446] width 76 height 21
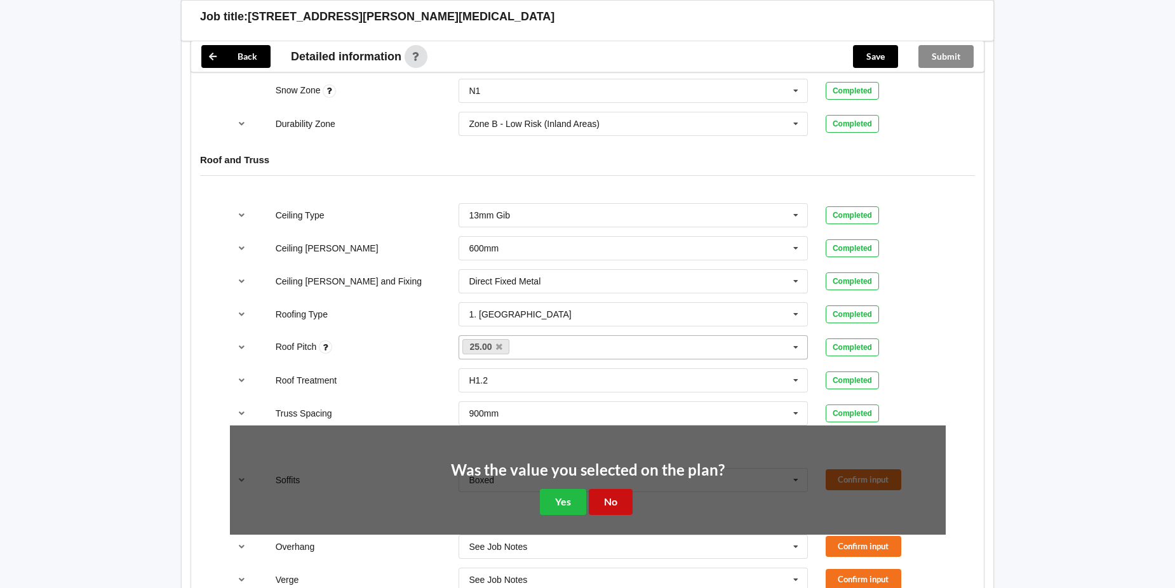
click at [608, 496] on button "No" at bounding box center [611, 502] width 44 height 26
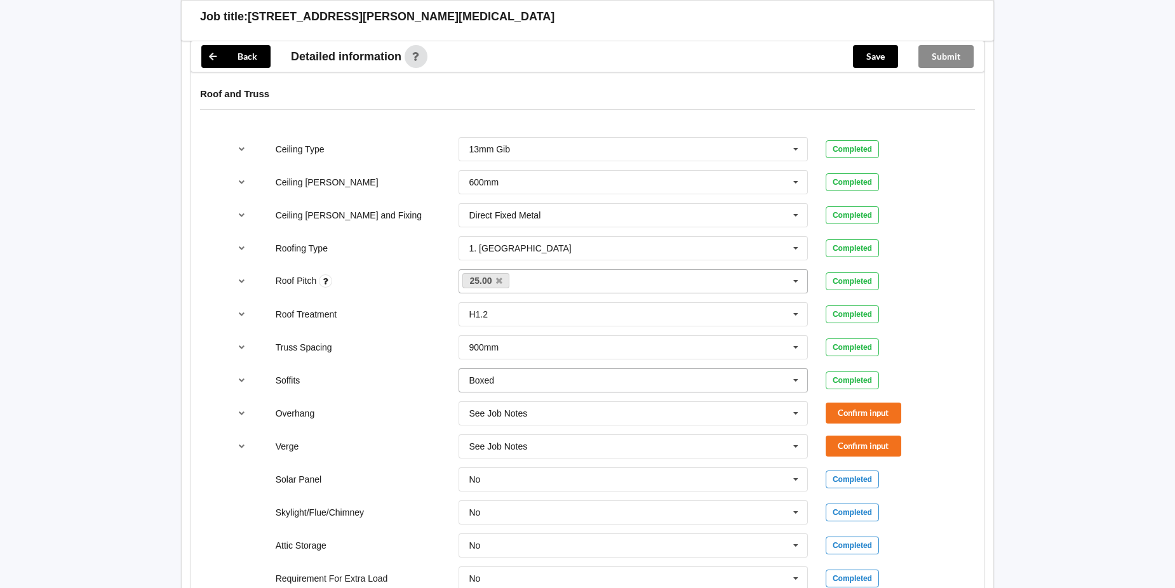
scroll to position [762, 0]
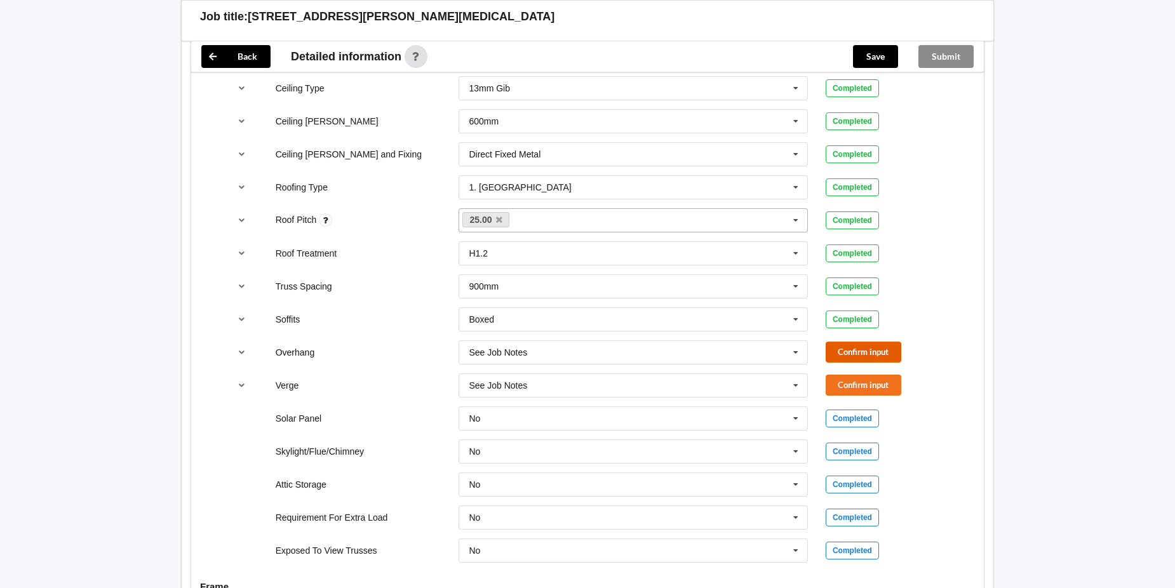
click at [868, 348] on button "Confirm input" at bounding box center [864, 352] width 76 height 21
click at [862, 389] on button "Confirm input" at bounding box center [864, 385] width 76 height 21
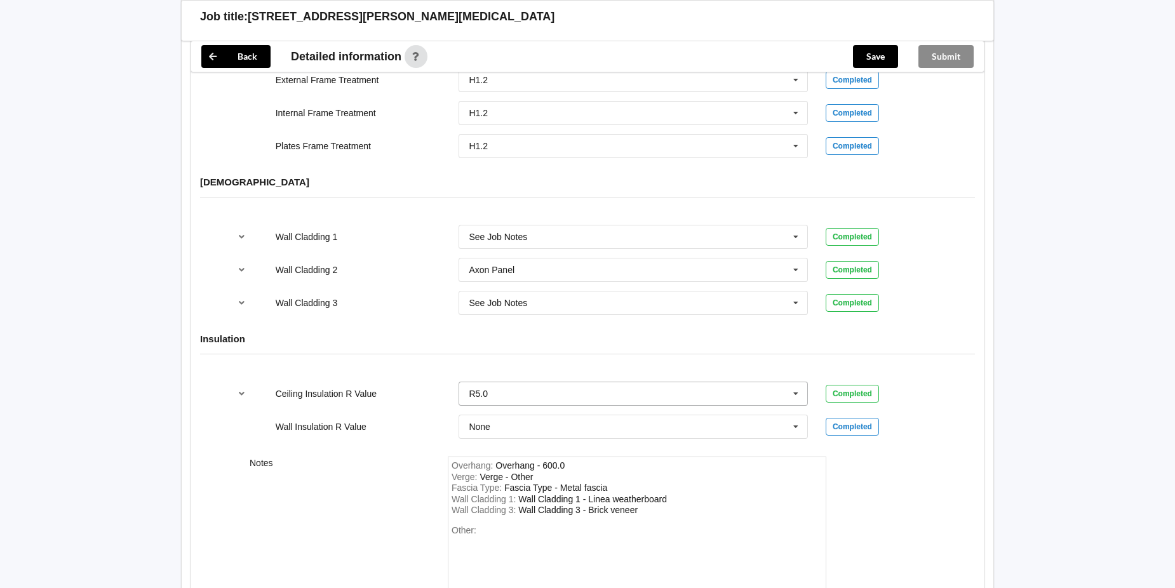
scroll to position [1461, 0]
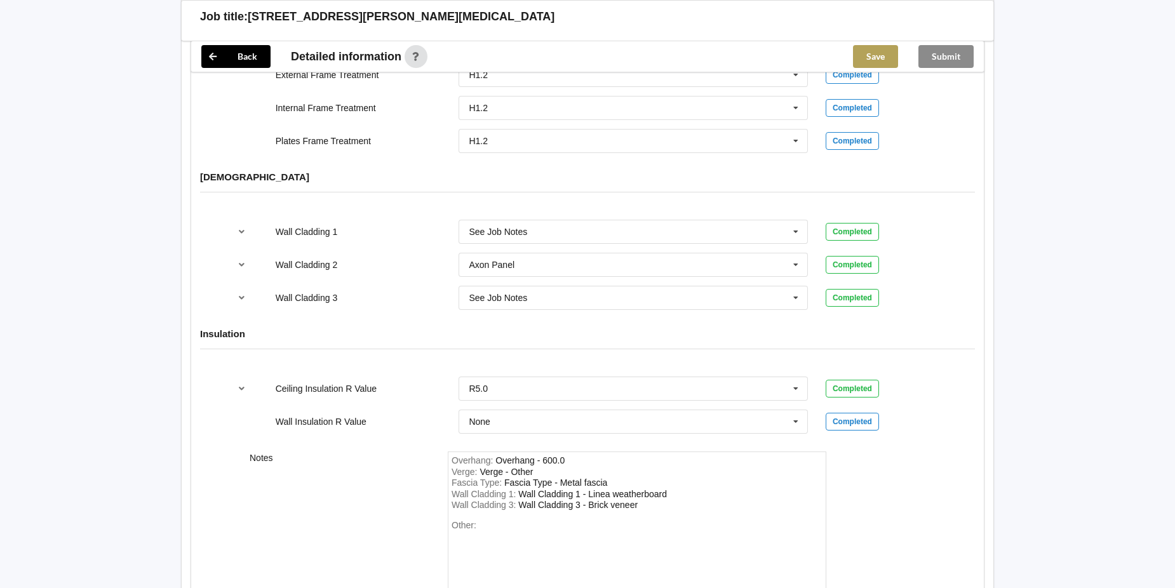
click at [870, 51] on button "Save" at bounding box center [875, 56] width 45 height 23
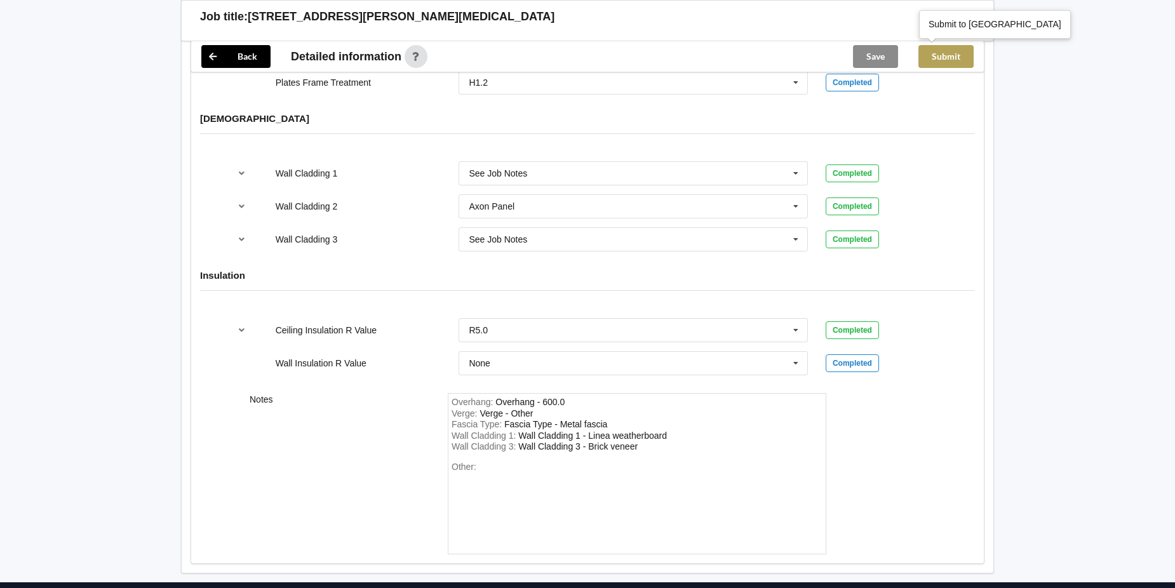
click at [941, 49] on button "Submit" at bounding box center [946, 56] width 55 height 23
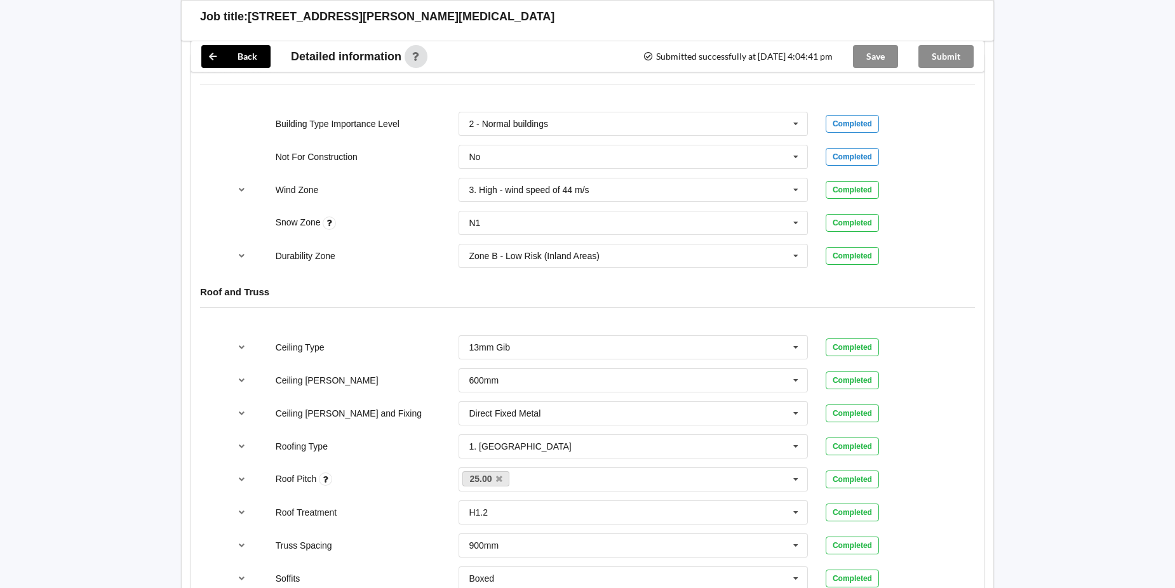
scroll to position [0, 0]
